Goal: Task Accomplishment & Management: Manage account settings

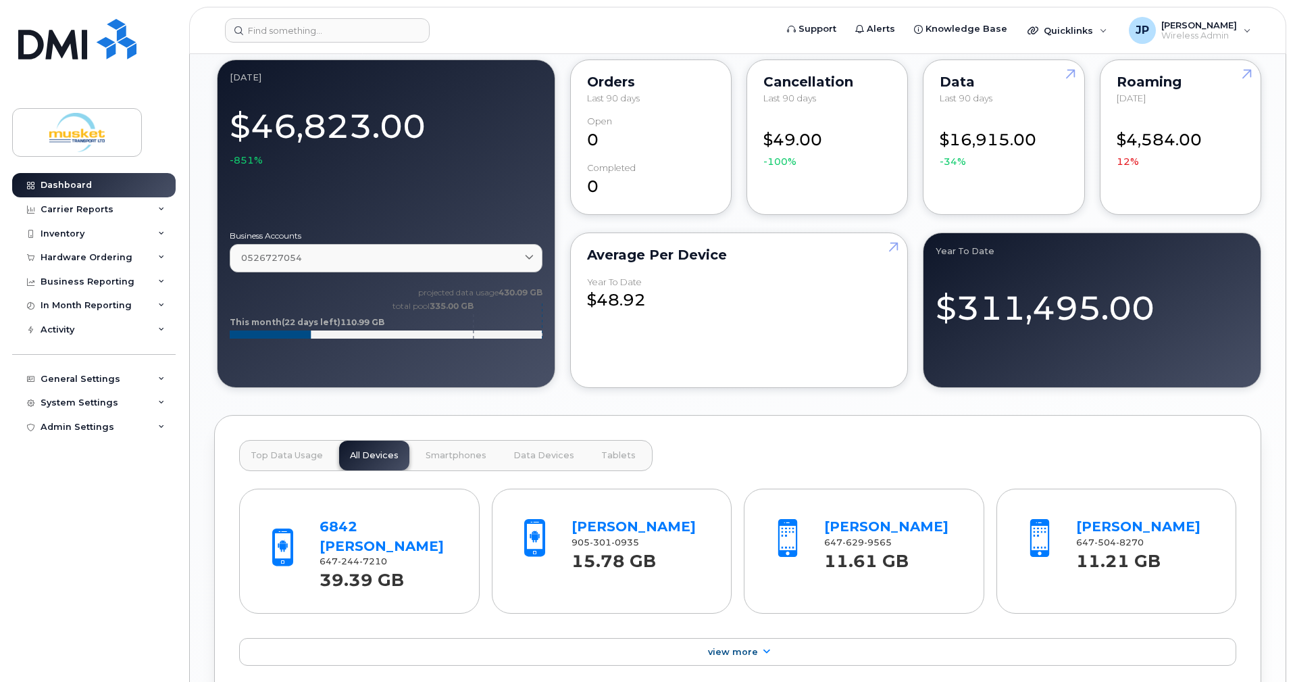
scroll to position [1035, 0]
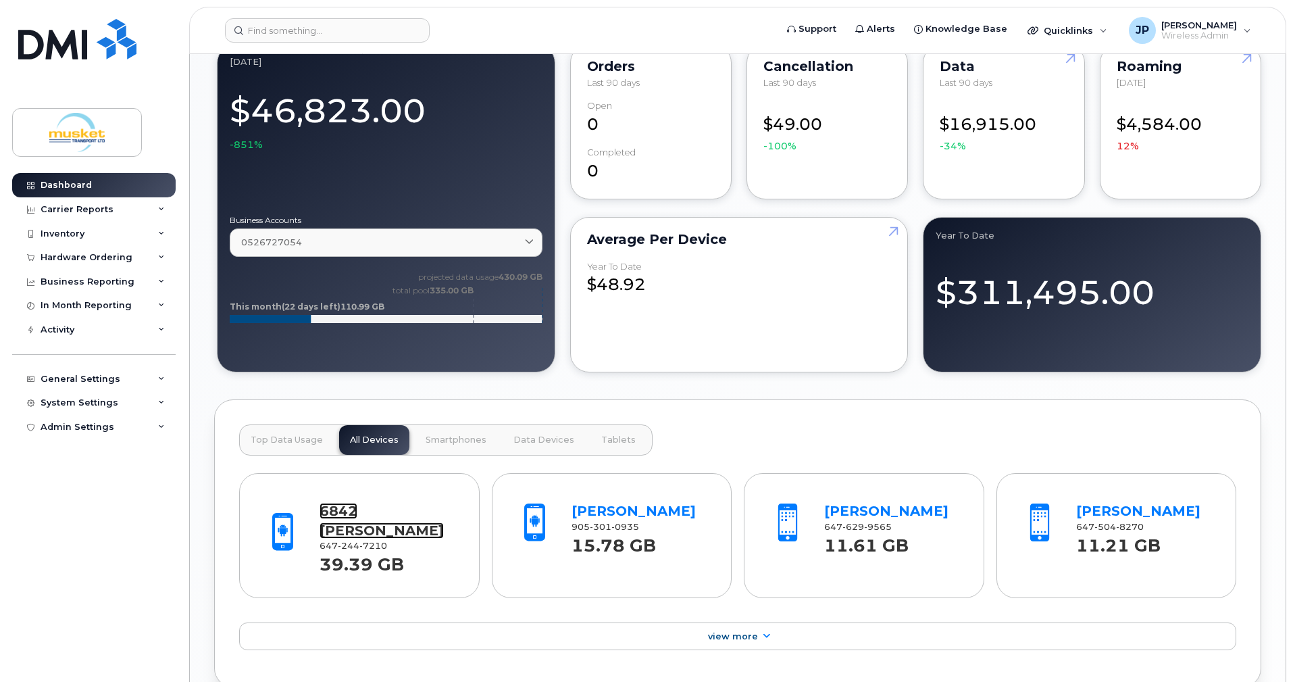
click at [397, 503] on link "6842 [PERSON_NAME]" at bounding box center [382, 521] width 124 height 36
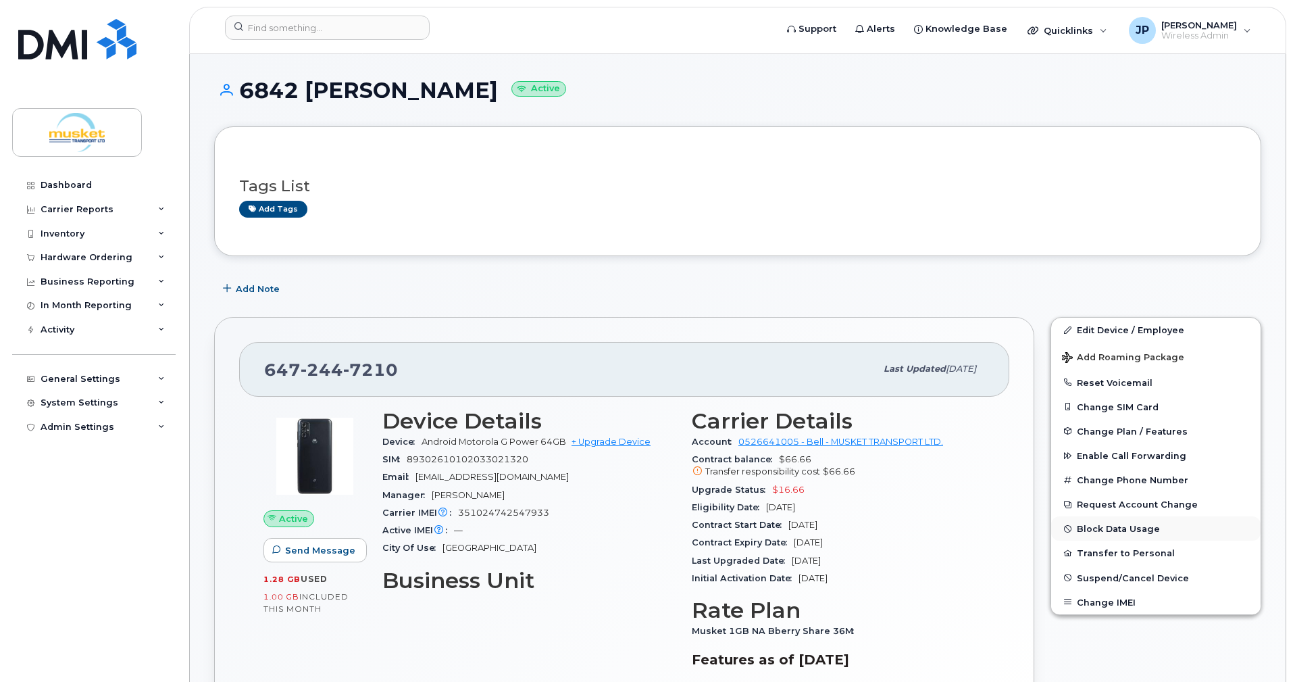
click at [1122, 524] on button "Block Data Usage" at bounding box center [1155, 528] width 209 height 24
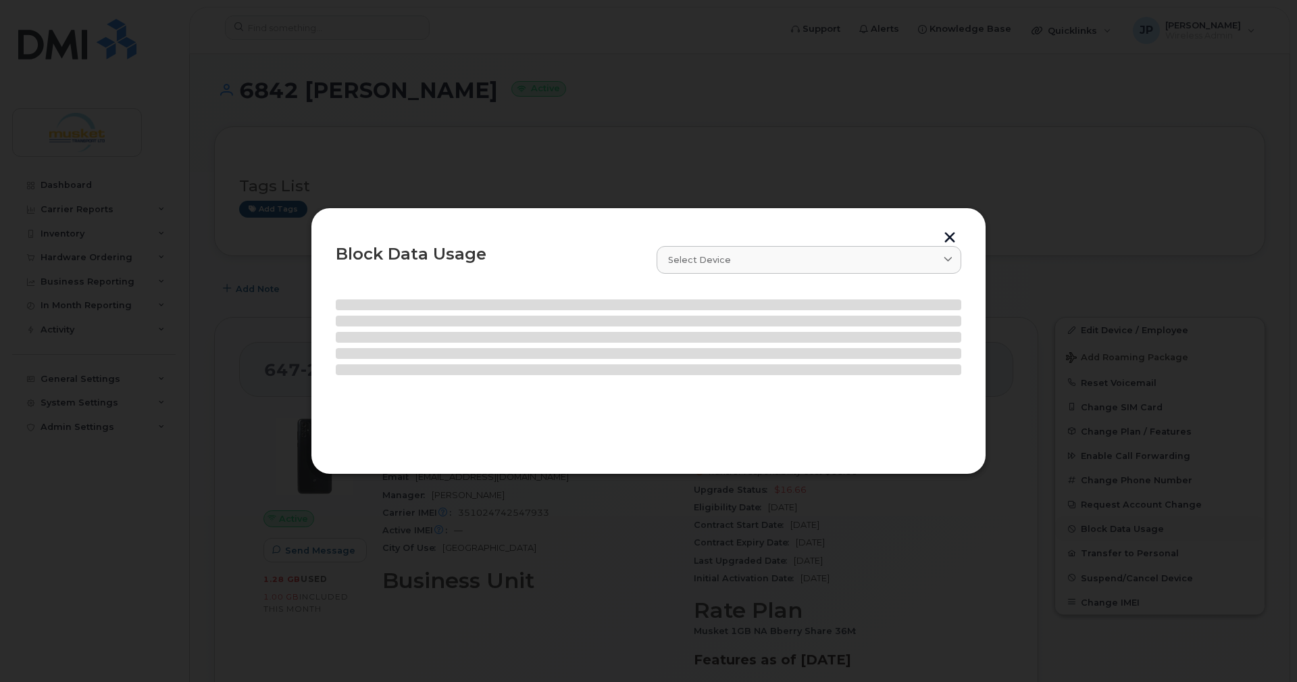
select select
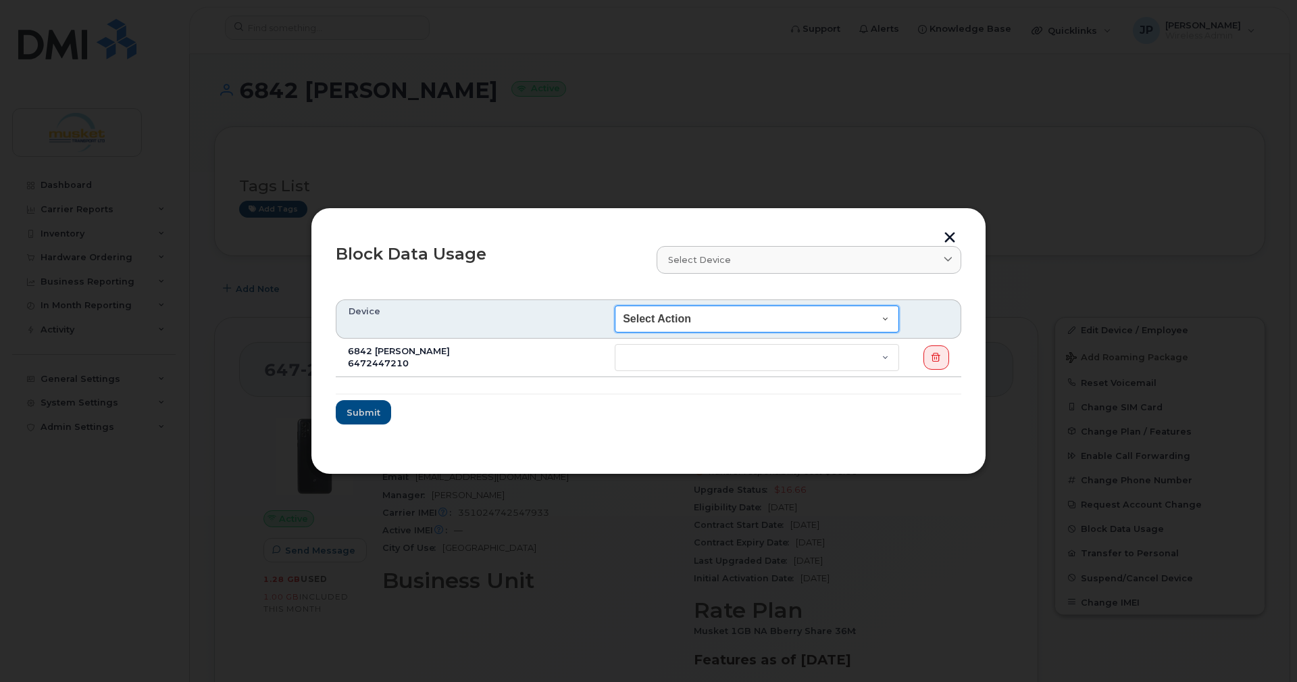
click at [779, 311] on select "Select Action End of Bill Cycle Indefinitely" at bounding box center [757, 318] width 284 height 27
select select "blocked_bill_cycle"
click at [615, 305] on select "Select Action End of Bill Cycle Indefinitely" at bounding box center [757, 318] width 284 height 27
select select "blocked_bill_cycle"
click at [773, 318] on select "Select Action End of Bill Cycle Indefinitely" at bounding box center [757, 318] width 284 height 27
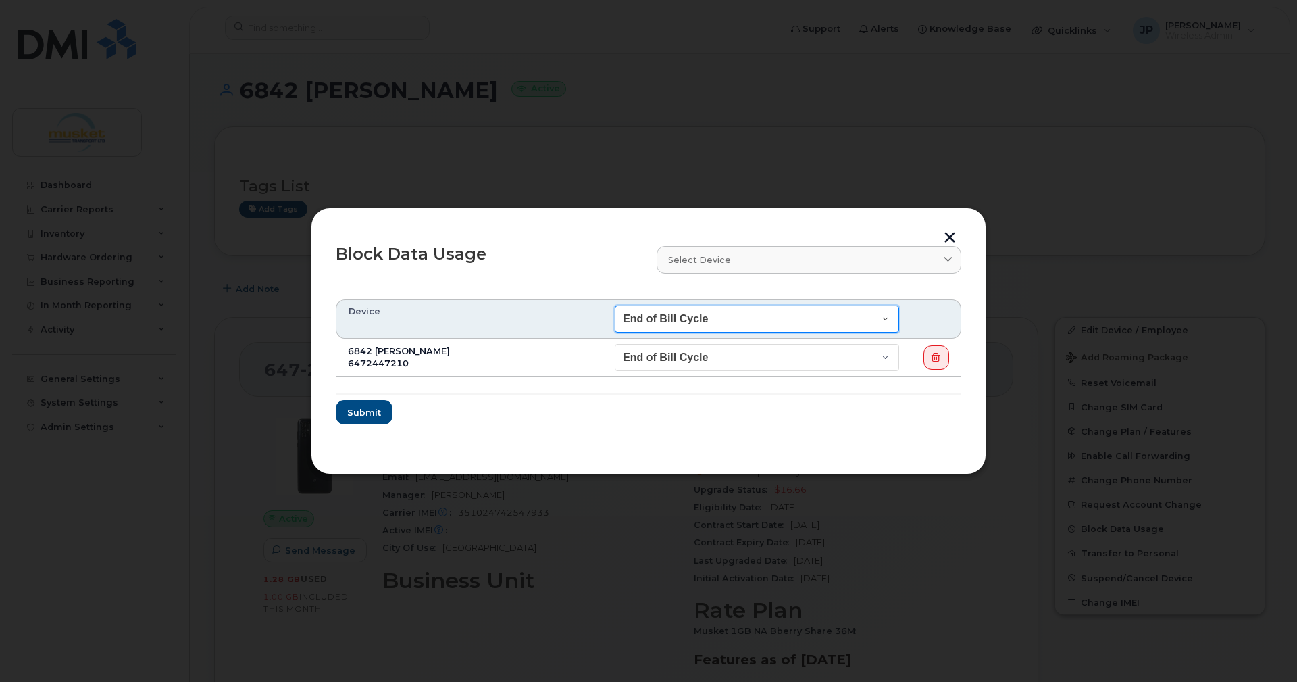
click at [615, 305] on select "Select Action End of Bill Cycle Indefinitely" at bounding box center [757, 318] width 284 height 27
click at [375, 413] on span "Submit" at bounding box center [364, 412] width 34 height 13
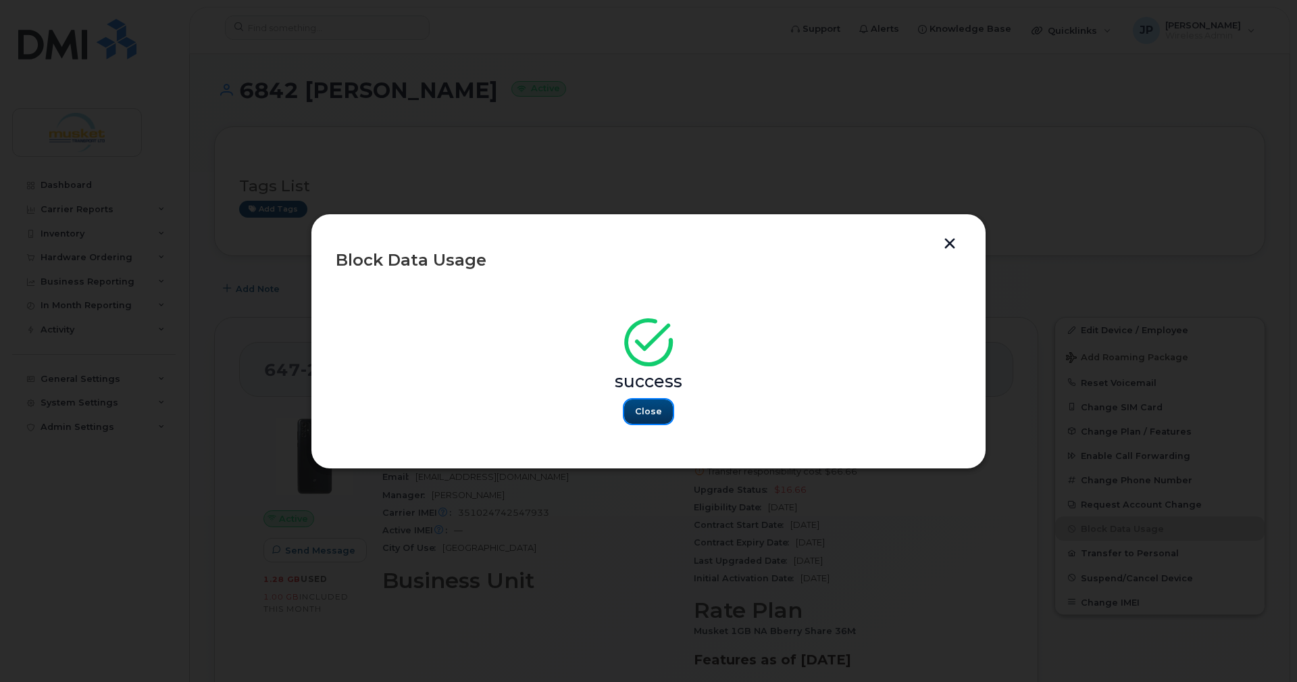
click at [651, 413] on span "Close" at bounding box center [648, 411] width 27 height 13
